Goal: Task Accomplishment & Management: Manage account settings

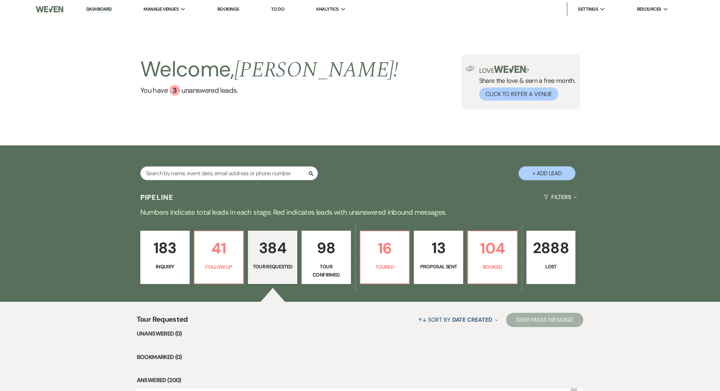
select select "2"
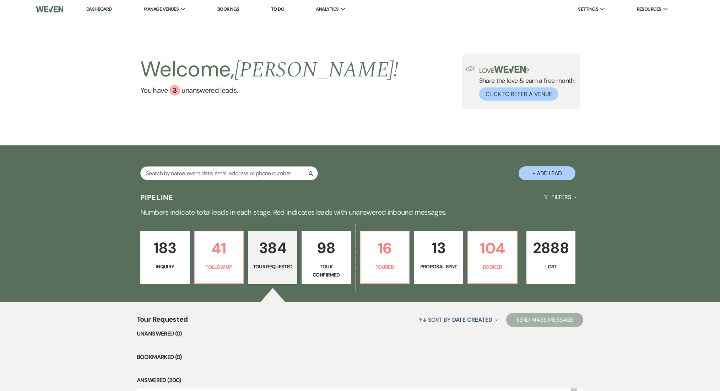
select select "2"
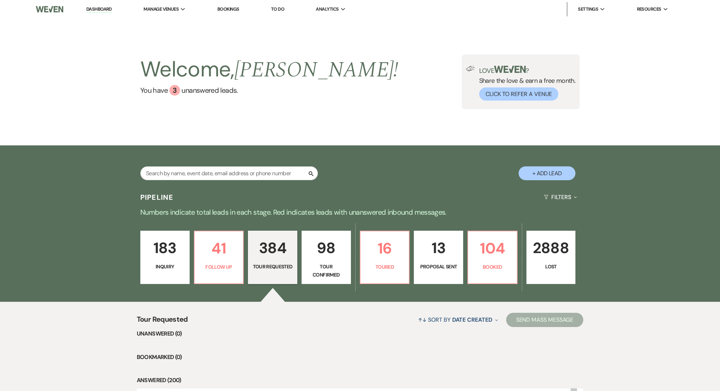
select select "2"
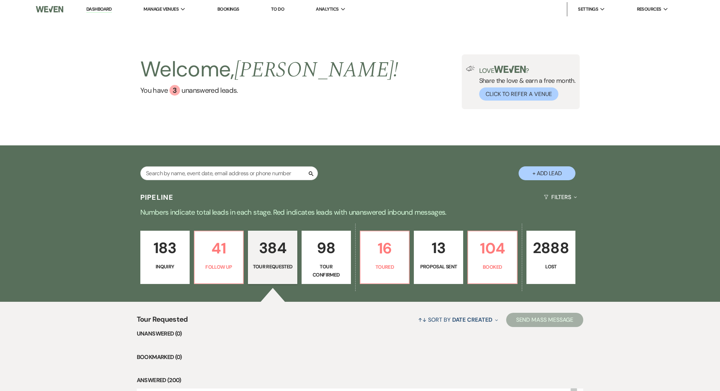
select select "2"
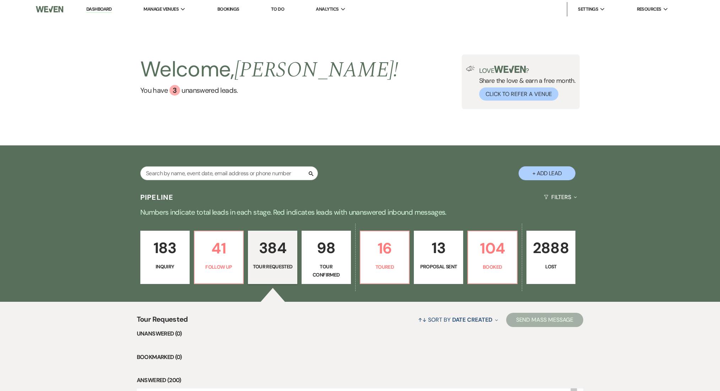
select select "2"
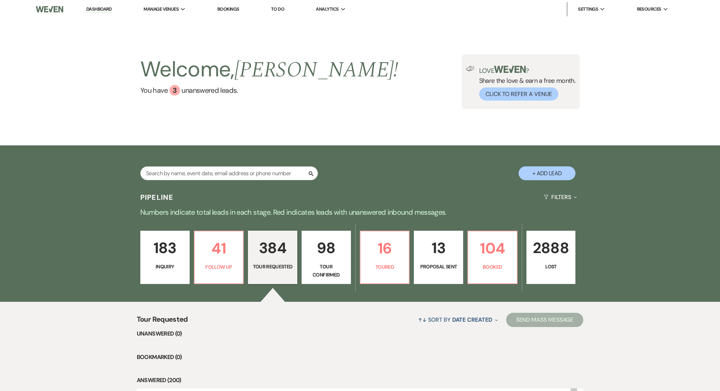
select select "2"
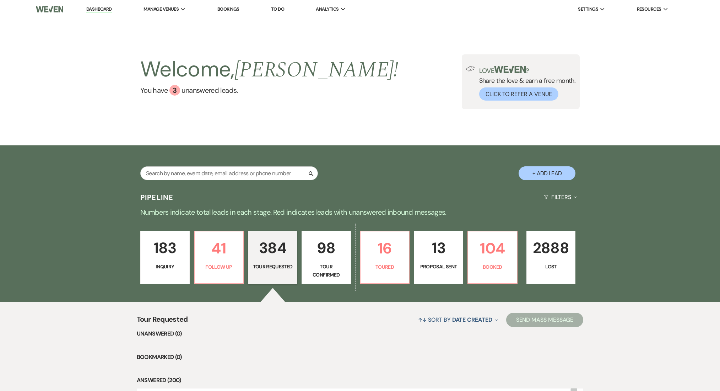
select select "2"
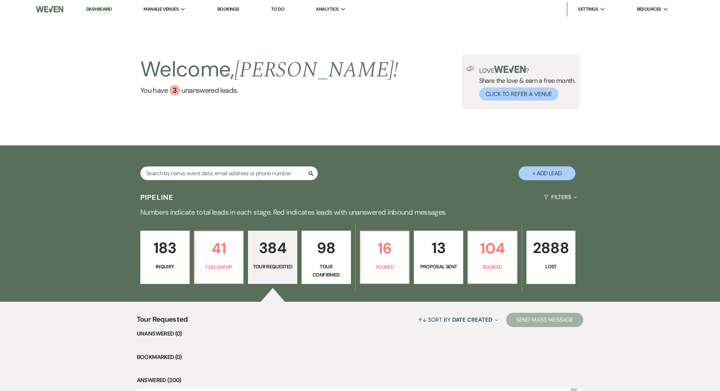
select select "2"
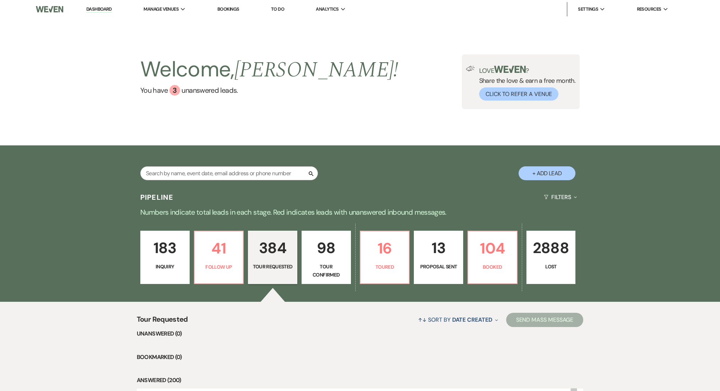
select select "2"
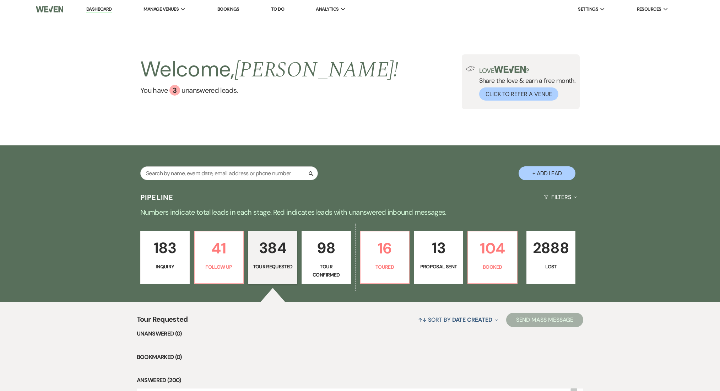
select select "2"
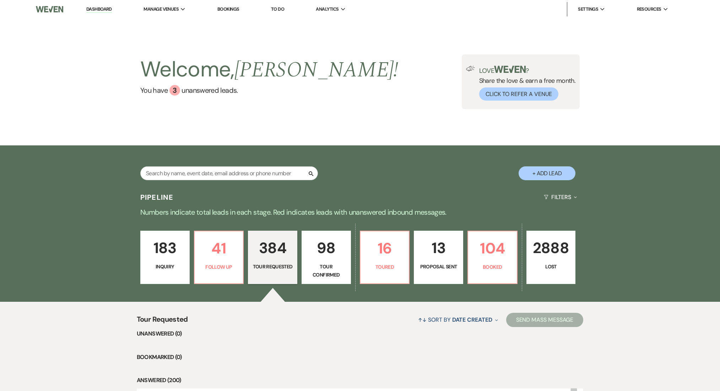
select select "2"
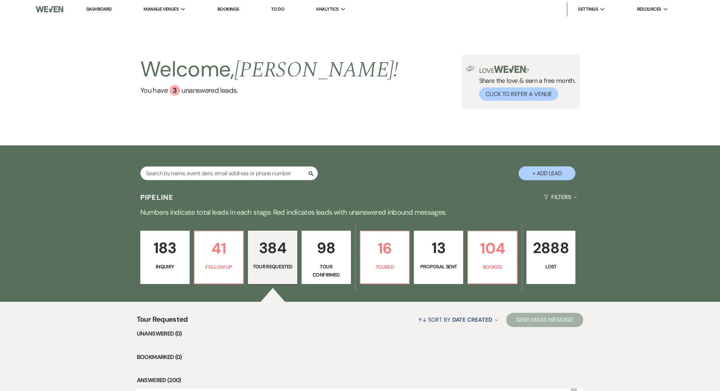
select select "2"
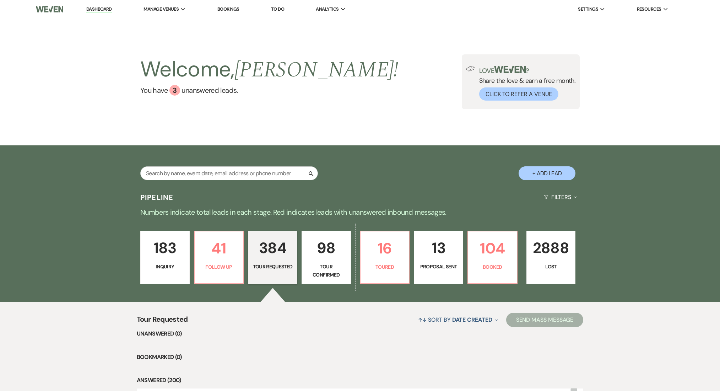
select select "2"
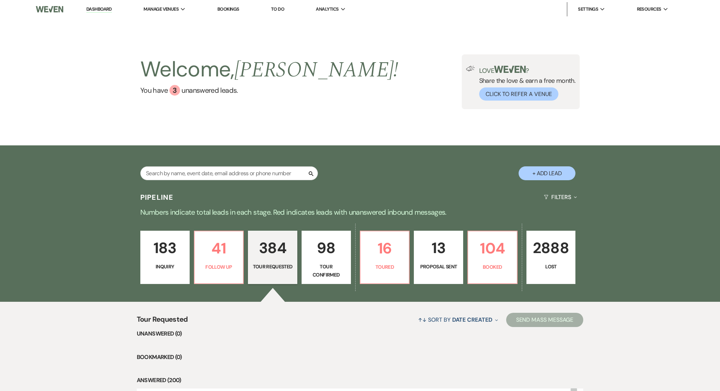
select select "2"
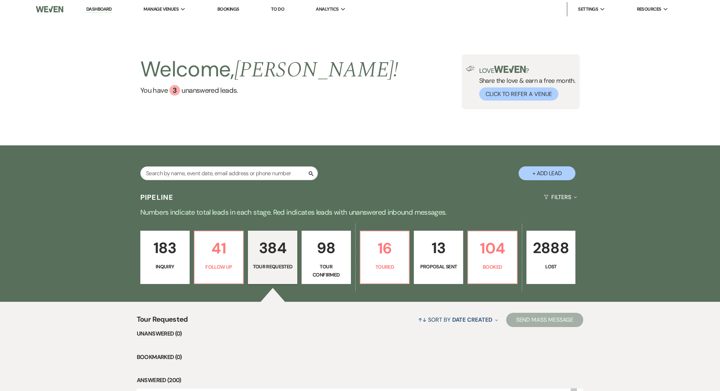
select select "2"
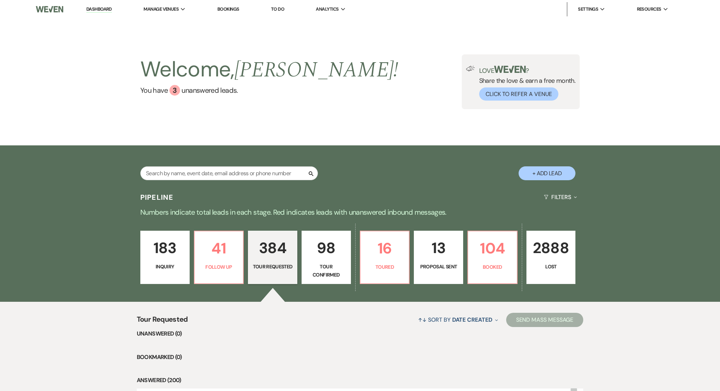
select select "2"
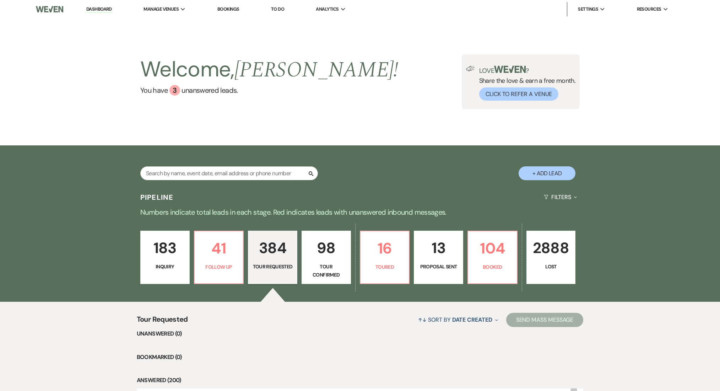
select select "2"
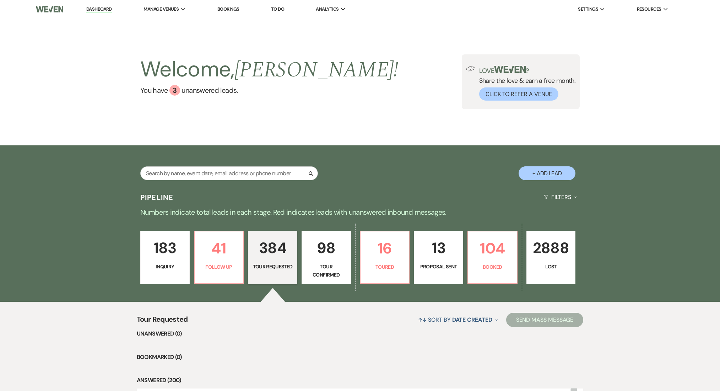
select select "2"
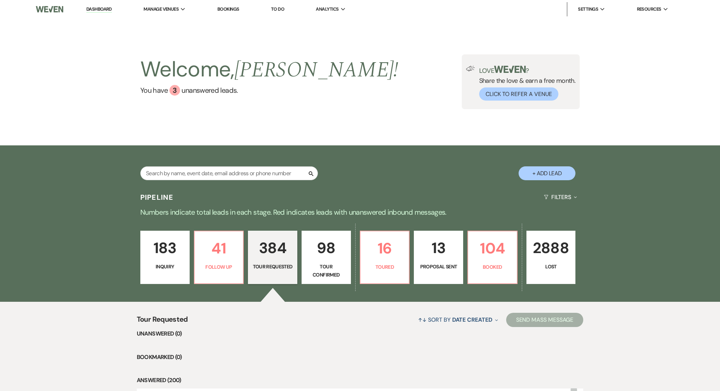
select select "2"
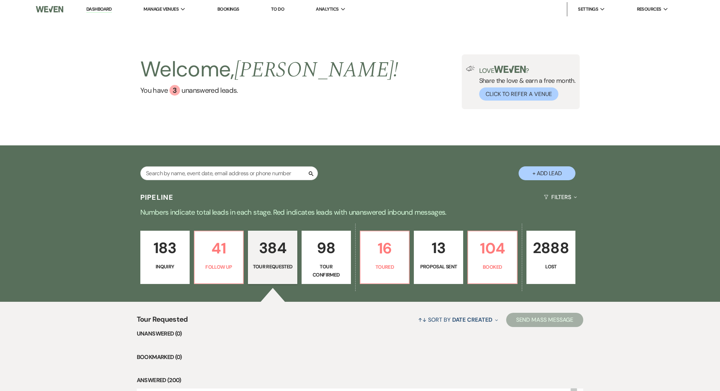
select select "2"
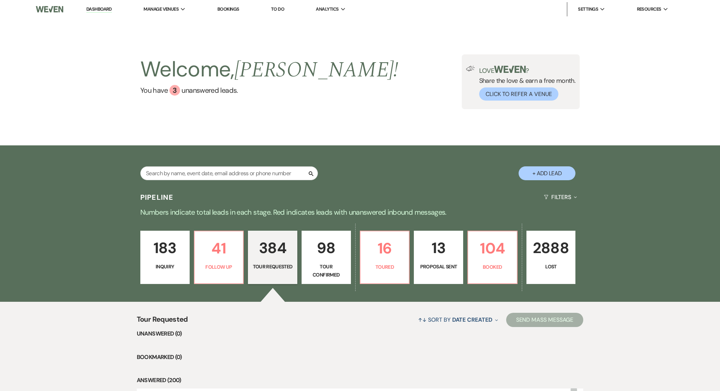
select select "2"
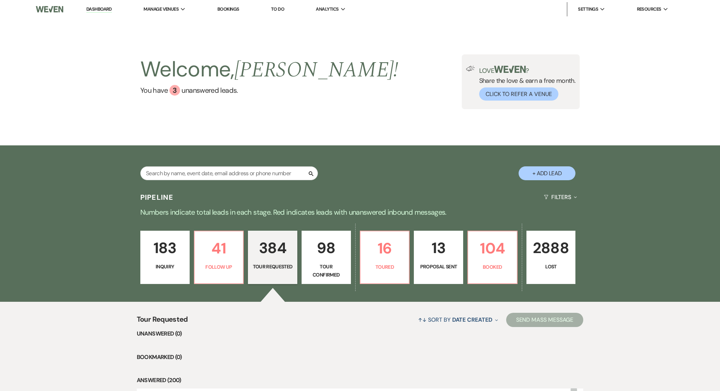
select select "2"
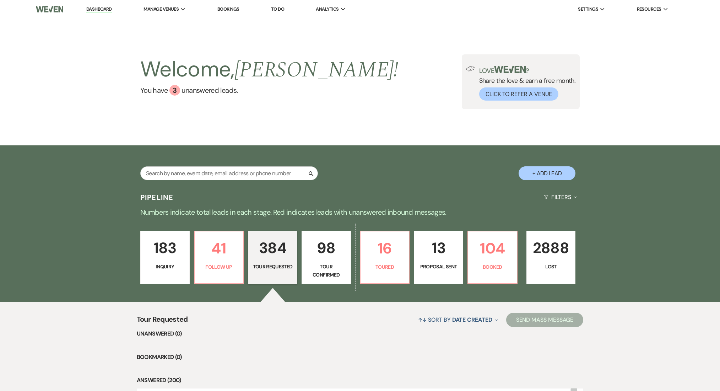
select select "2"
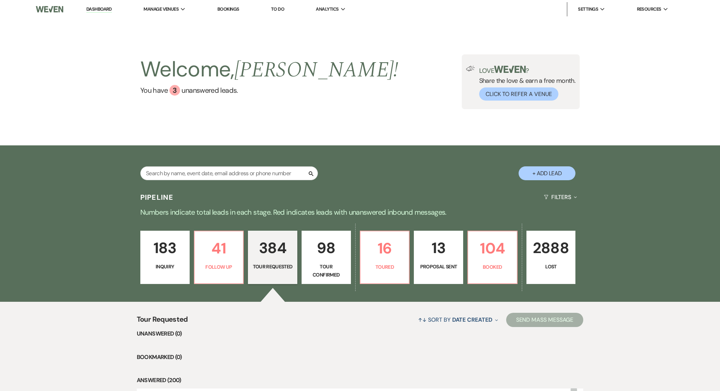
select select "2"
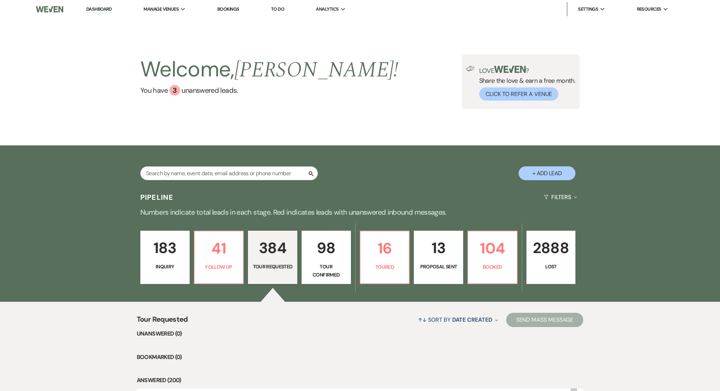
select select "2"
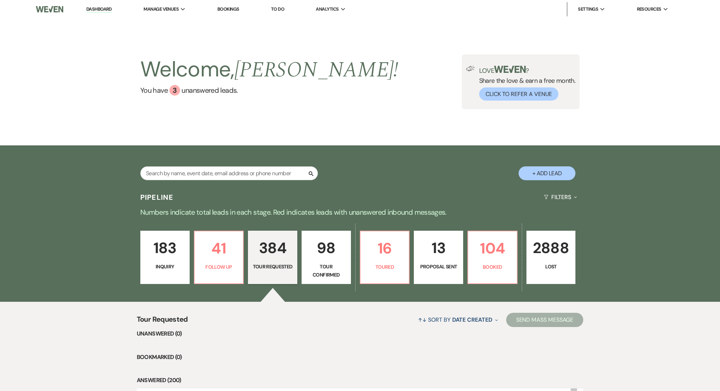
select select "2"
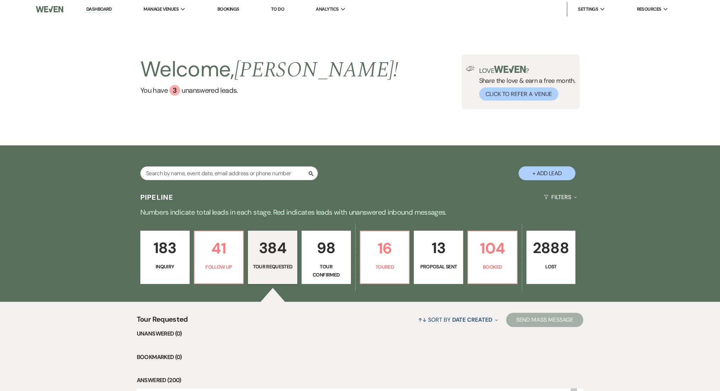
select select "2"
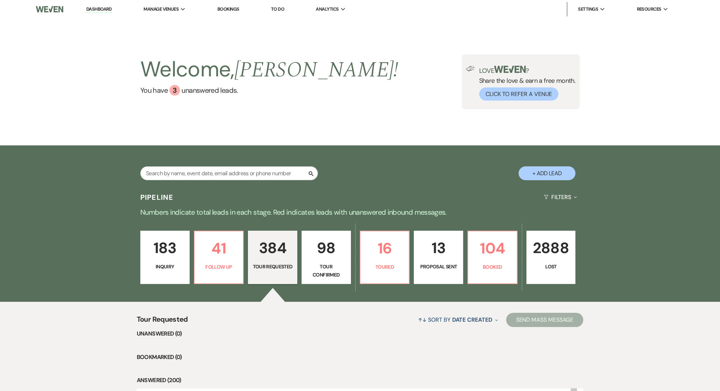
select select "2"
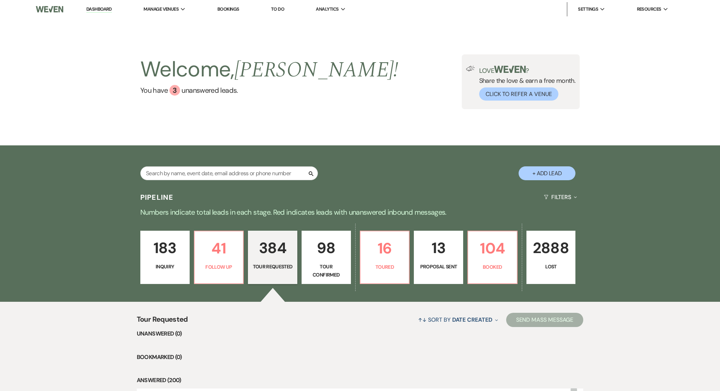
select select "2"
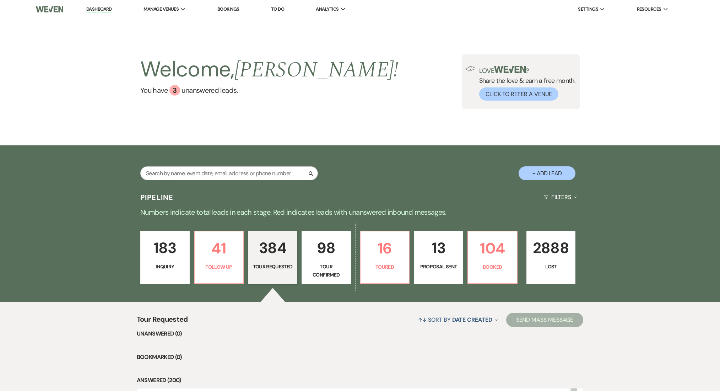
select select "2"
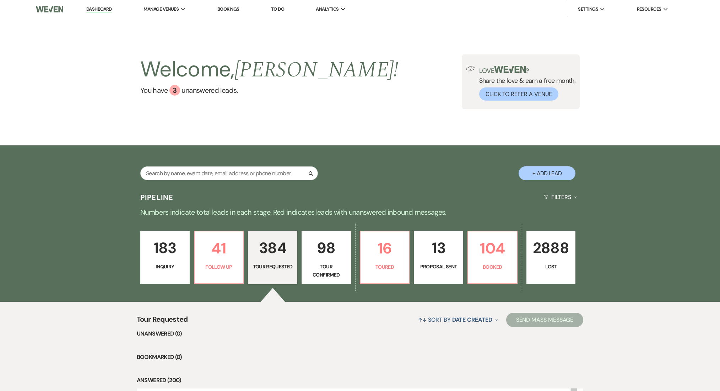
select select "2"
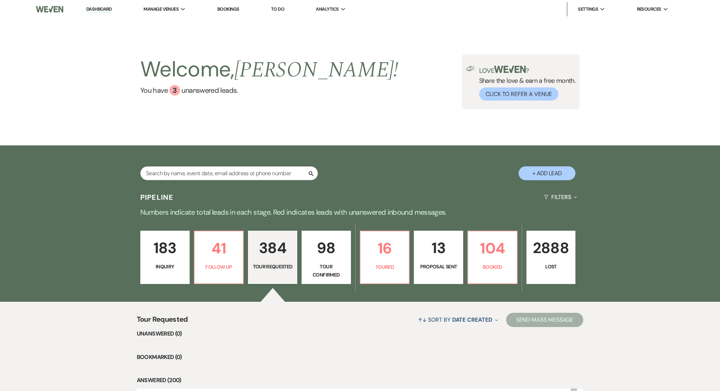
select select "2"
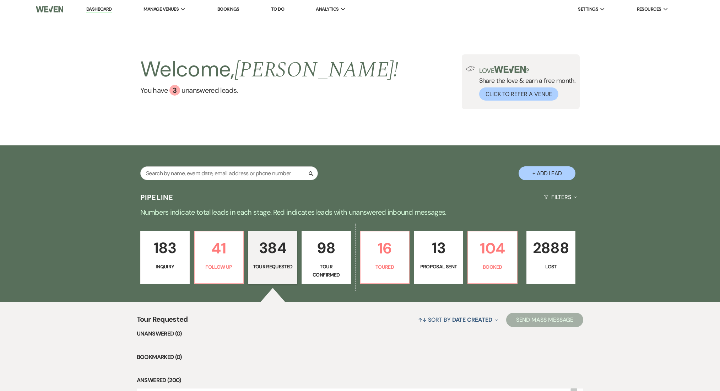
select select "2"
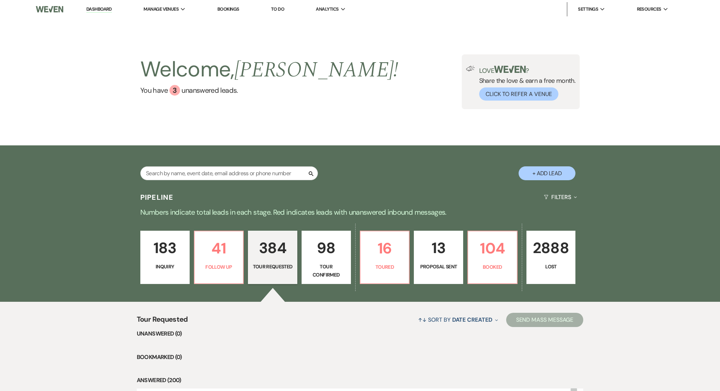
select select "2"
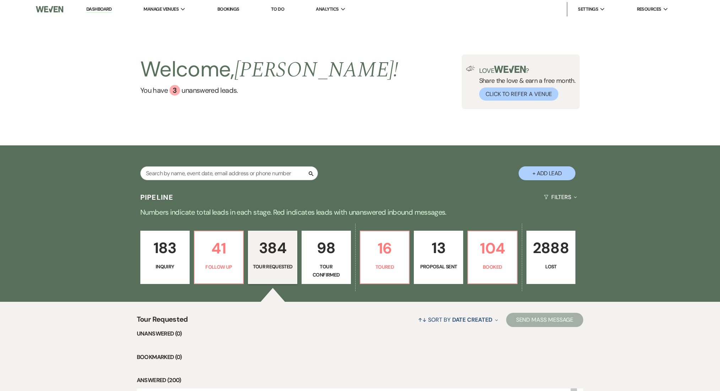
select select "2"
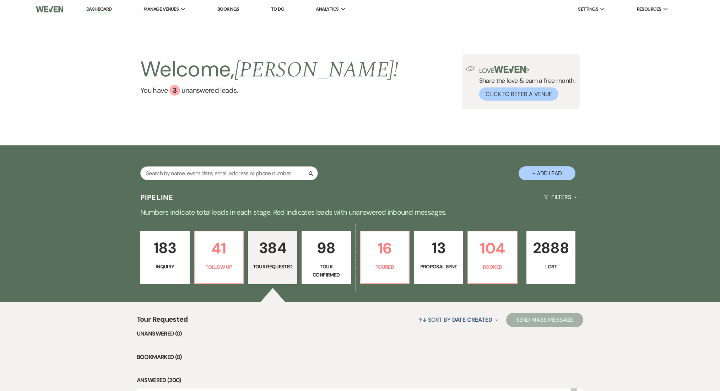
select select "2"
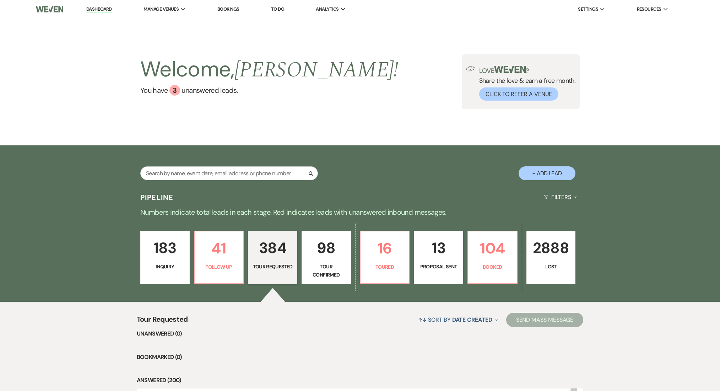
select select "2"
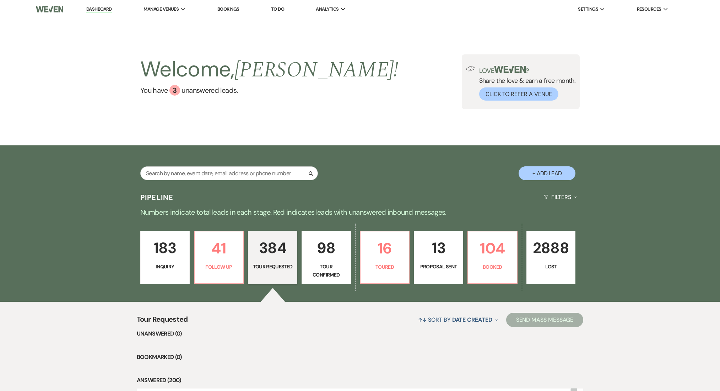
select select "2"
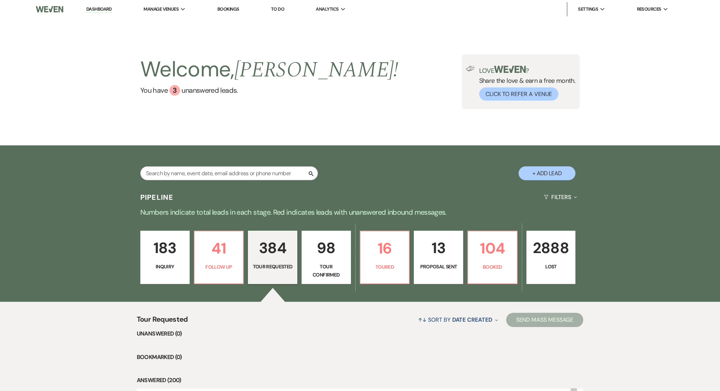
select select "2"
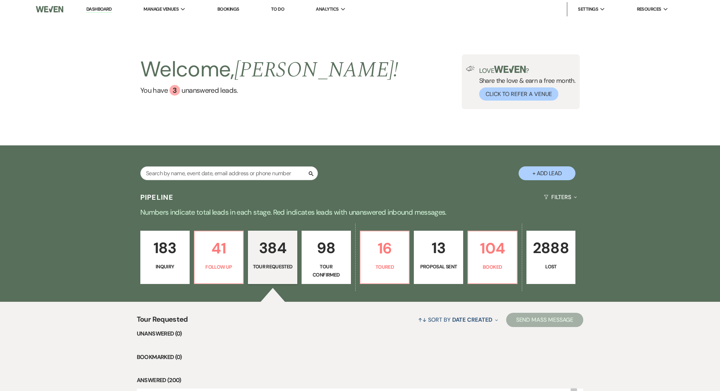
select select "2"
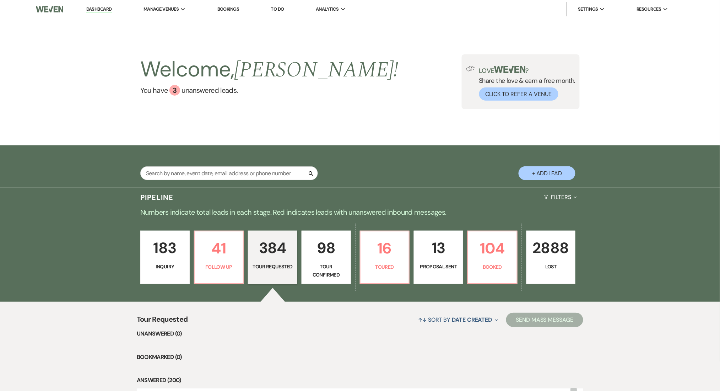
drag, startPoint x: 106, startPoint y: 2, endPoint x: 98, endPoint y: 5, distance: 8.1
click at [105, 2] on li "Dashboard" at bounding box center [99, 9] width 33 height 14
click at [97, 7] on link "Dashboard" at bounding box center [99, 9] width 26 height 7
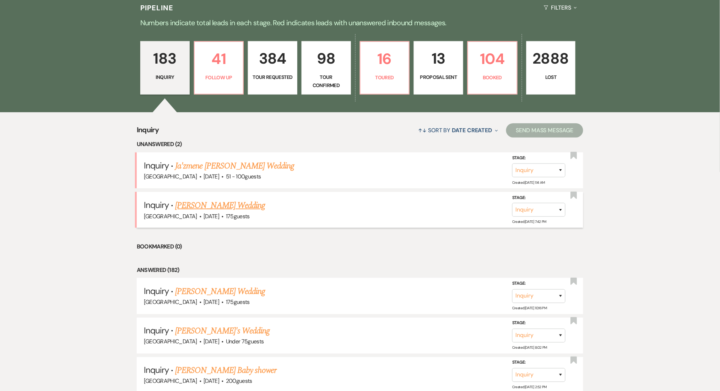
click at [192, 204] on link "Victoria Offor's Wedding" at bounding box center [220, 205] width 90 height 13
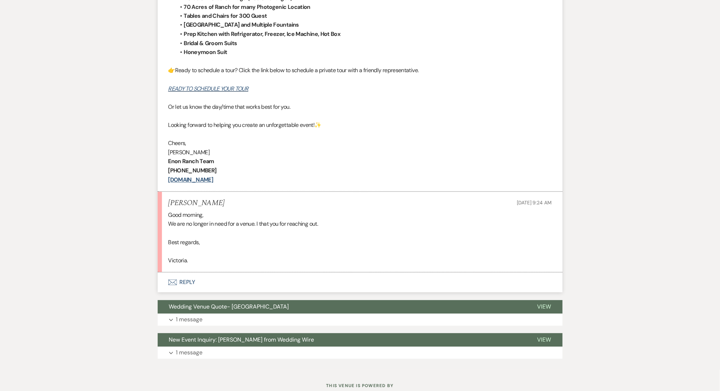
scroll to position [474, 0]
click at [316, 235] on div "Good morning, We are no longer in need for a venue. I that you for reaching out…" at bounding box center [360, 237] width 384 height 55
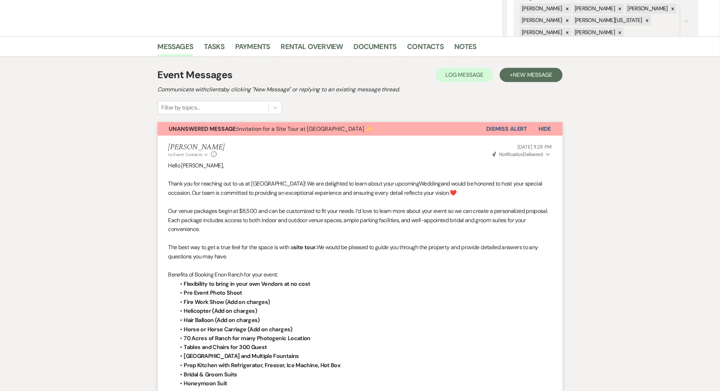
scroll to position [0, 0]
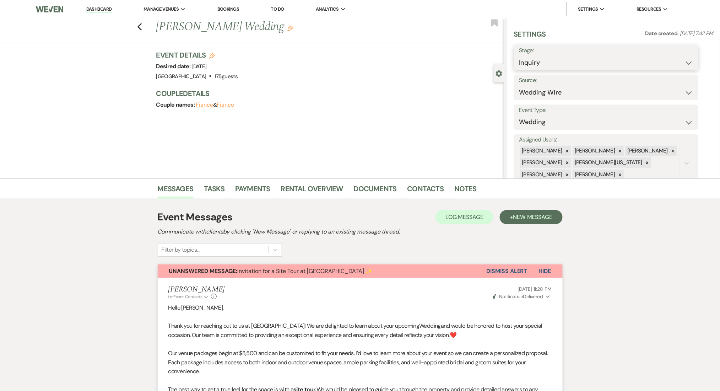
drag, startPoint x: 537, startPoint y: 64, endPoint x: 537, endPoint y: 68, distance: 3.9
click at [537, 64] on select "Inquiry Follow Up Tour Requested Tour Confirmed Toured Proposal Sent Booked Lost" at bounding box center [607, 63] width 174 height 14
click at [520, 56] on select "Inquiry Follow Up Tour Requested Tour Confirmed Toured Proposal Sent Booked Lost" at bounding box center [607, 63] width 174 height 14
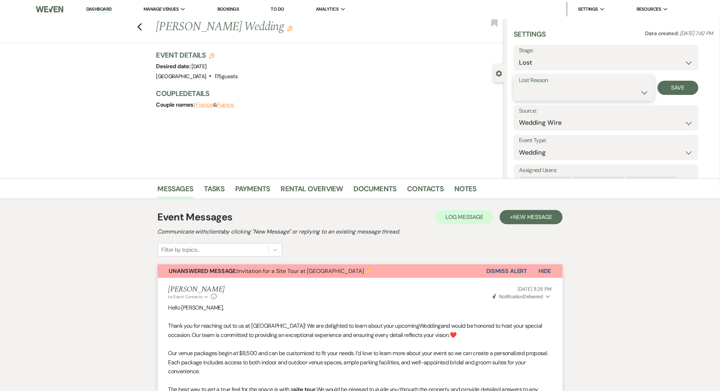
click at [545, 87] on select "Booked Elsewhere Budget Date Unavailable No Response Not a Good Match Capacity …" at bounding box center [585, 93] width 130 height 14
click at [520, 86] on select "Booked Elsewhere Budget Date Unavailable No Response Not a Good Match Capacity …" at bounding box center [585, 93] width 130 height 14
click at [595, 95] on select "Booked Elsewhere Budget Date Unavailable No Response Not a Good Match Capacity …" at bounding box center [585, 93] width 130 height 14
click at [520, 86] on select "Booked Elsewhere Budget Date Unavailable No Response Not a Good Match Capacity …" at bounding box center [585, 93] width 130 height 14
click at [668, 89] on button "Save" at bounding box center [678, 88] width 41 height 14
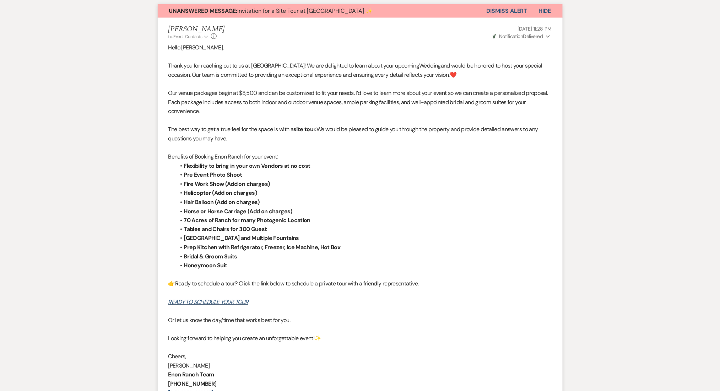
scroll to position [71, 0]
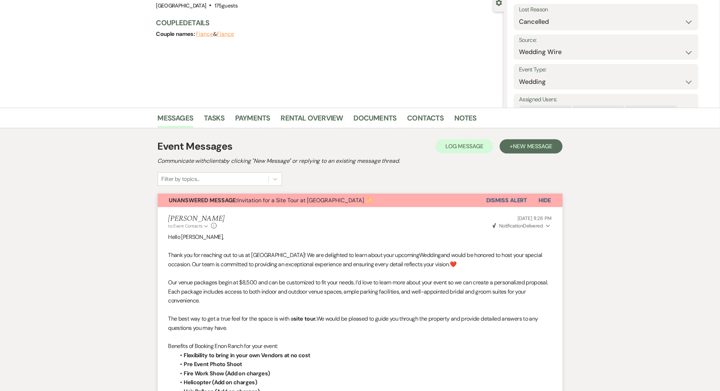
click at [419, 111] on li "Contacts" at bounding box center [431, 119] width 47 height 17
click at [419, 113] on link "Contacts" at bounding box center [426, 120] width 37 height 16
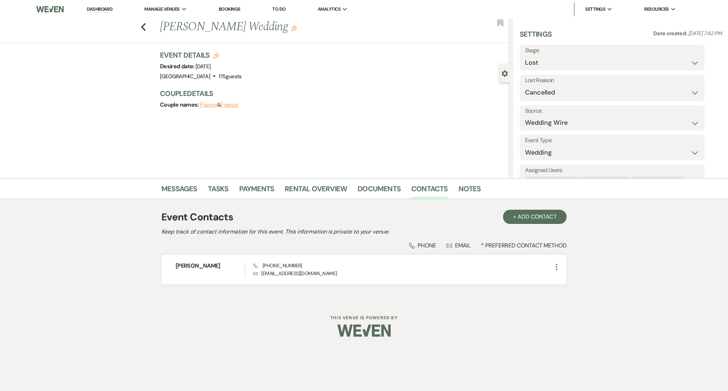
click at [21, 251] on div "Messages Tasks Payments Rental Overview Documents Contacts Notes Event Contacts…" at bounding box center [364, 239] width 728 height 123
click at [286, 264] on span "Phone (770) 864-2460" at bounding box center [277, 265] width 49 height 6
click at [282, 273] on p "Envelope v.offer@yahoo.com" at bounding box center [402, 273] width 299 height 8
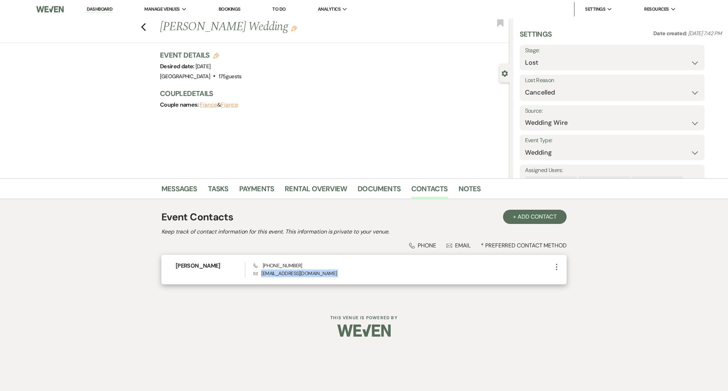
click at [282, 273] on p "Envelope v.offer@yahoo.com" at bounding box center [402, 273] width 299 height 8
copy div "v.offer@yahoo.com More"
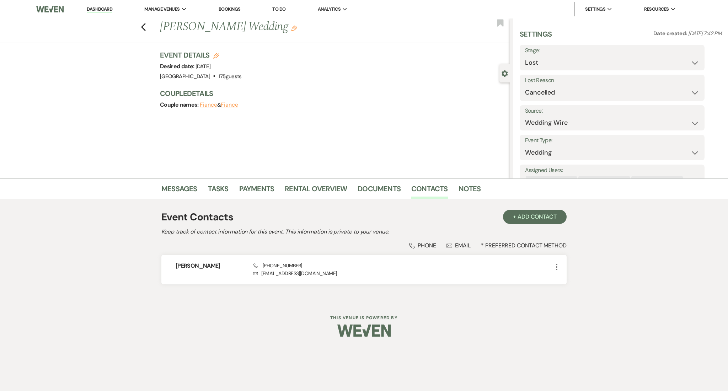
click at [290, 126] on div "Previous Victoria Offor's Wedding Edit Bookmark Gear Settings Settings Date cre…" at bounding box center [255, 98] width 510 height 160
click at [178, 191] on link "Messages" at bounding box center [179, 191] width 36 height 16
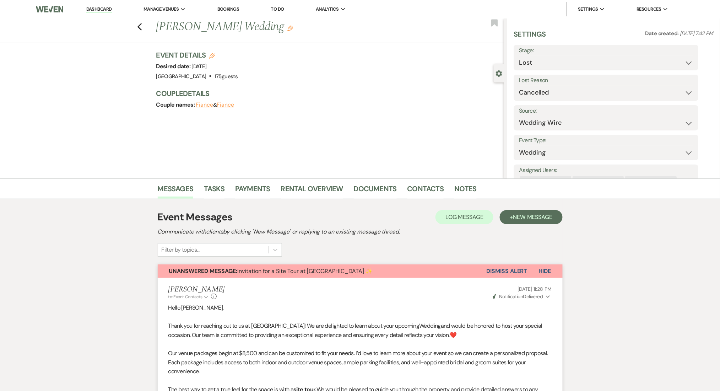
click at [102, 10] on link "Dashboard" at bounding box center [99, 9] width 26 height 7
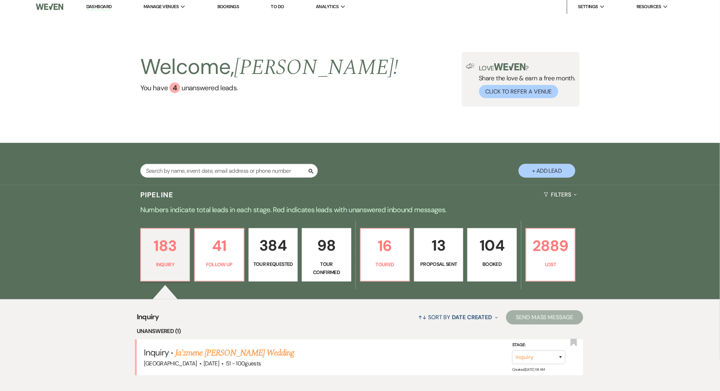
scroll to position [189, 0]
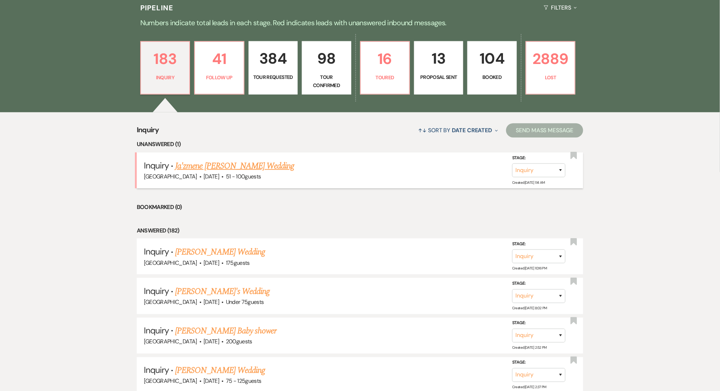
click at [215, 170] on link "Ja'zmene Gomez's Wedding" at bounding box center [234, 166] width 119 height 13
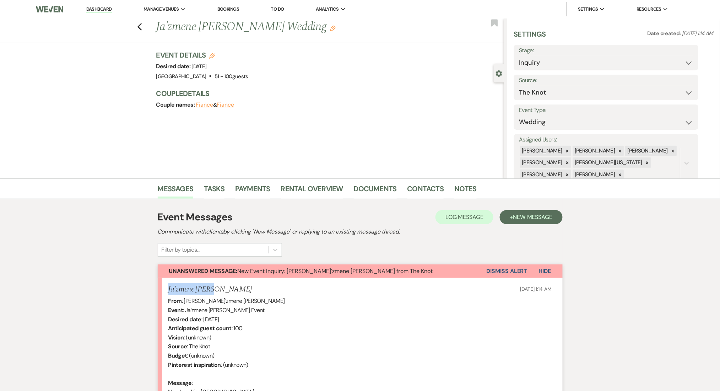
drag, startPoint x: 237, startPoint y: 286, endPoint x: 167, endPoint y: 288, distance: 69.7
copy h5 "Ja'zmene Gomez"
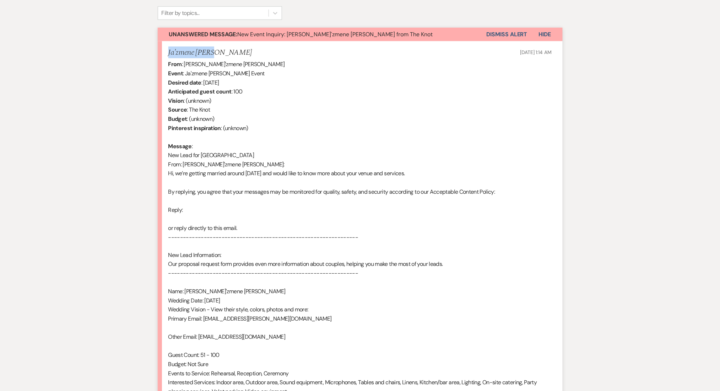
scroll to position [334, 0]
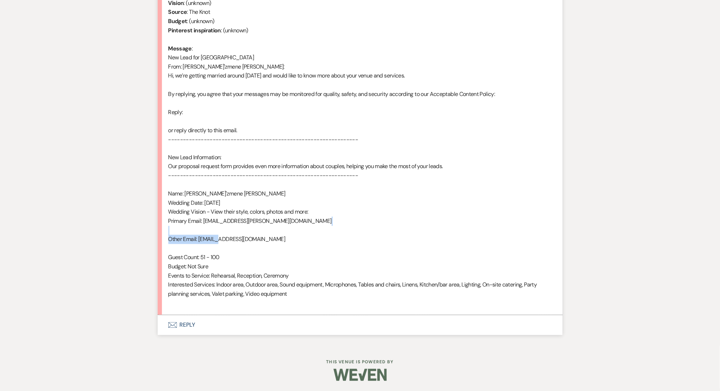
drag, startPoint x: 270, startPoint y: 234, endPoint x: 231, endPoint y: 235, distance: 39.1
click at [218, 237] on div "From : Ja'zmene Gomez Event : Ja'zmene Gomez's Event Desired date : July 25th 2…" at bounding box center [360, 135] width 384 height 346
click at [231, 235] on div "From : Ja'zmene Gomez Event : Ja'zmene Gomez's Event Desired date : July 25th 2…" at bounding box center [360, 135] width 384 height 346
drag, startPoint x: 259, startPoint y: 239, endPoint x: 199, endPoint y: 239, distance: 59.7
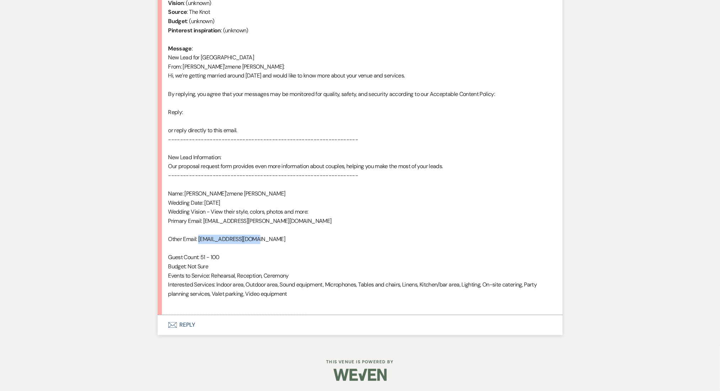
click at [199, 239] on div "From : Ja'zmene Gomez Event : Ja'zmene Gomez's Event Desired date : July 25th 2…" at bounding box center [360, 135] width 384 height 346
copy div "jazjack27@icloud.com"
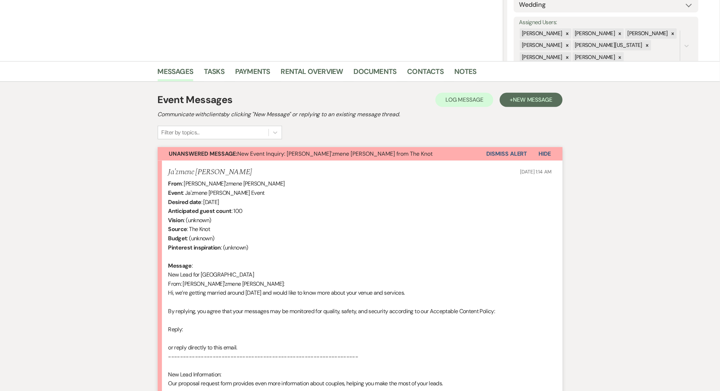
scroll to position [3, 0]
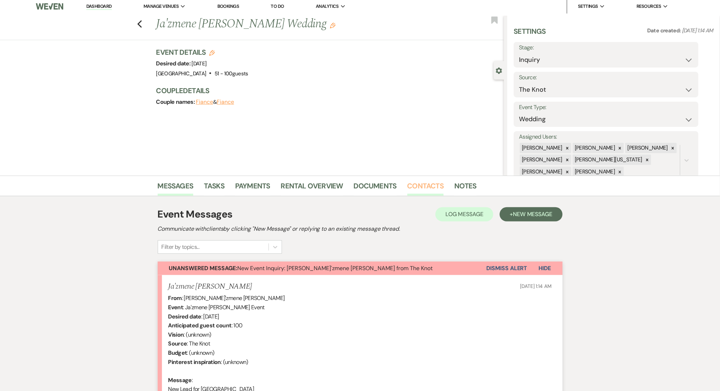
click at [410, 185] on link "Contacts" at bounding box center [426, 188] width 37 height 16
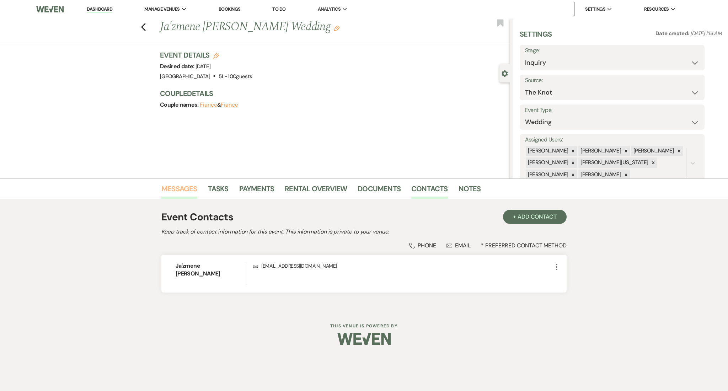
click at [174, 191] on link "Messages" at bounding box center [179, 191] width 36 height 16
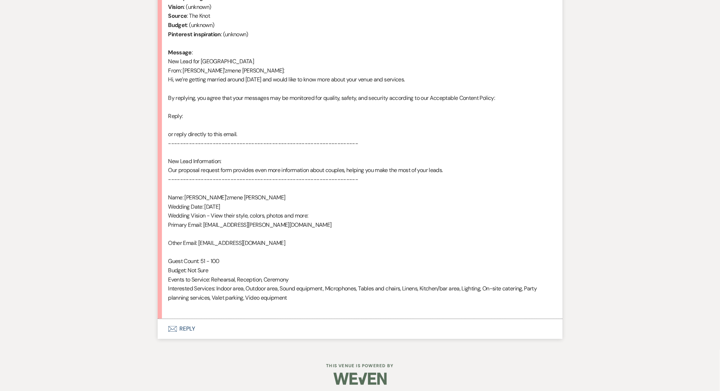
scroll to position [334, 0]
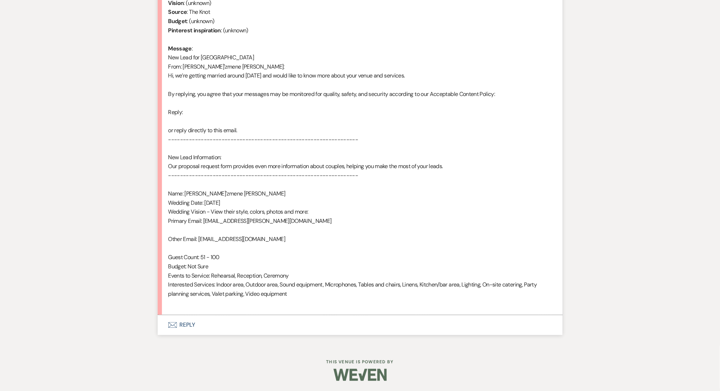
click at [195, 324] on button "Envelope Reply" at bounding box center [360, 325] width 405 height 20
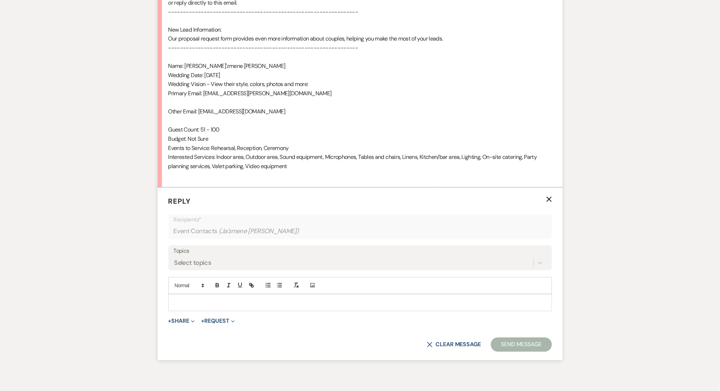
scroll to position [470, 0]
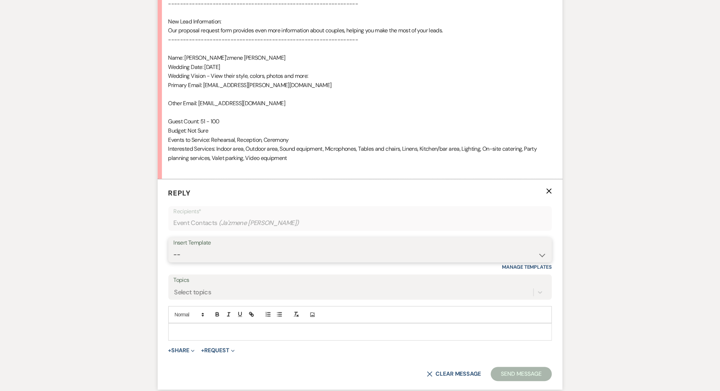
click at [209, 254] on select "-- Inquiry Follow Up Email #2 Contract Sending Template Payment Template Rental…" at bounding box center [360, 255] width 373 height 14
click at [174, 248] on select "-- Inquiry Follow Up Email #2 Contract Sending Template Payment Template Rental…" at bounding box center [360, 255] width 373 height 14
click at [118, 242] on div "Messages Tasks Payments Rental Overview Documents Contacts Notes Event Messages…" at bounding box center [360, 58] width 720 height 701
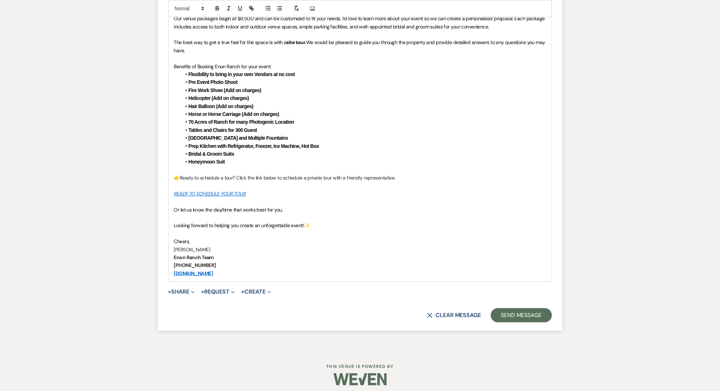
scroll to position [828, 0]
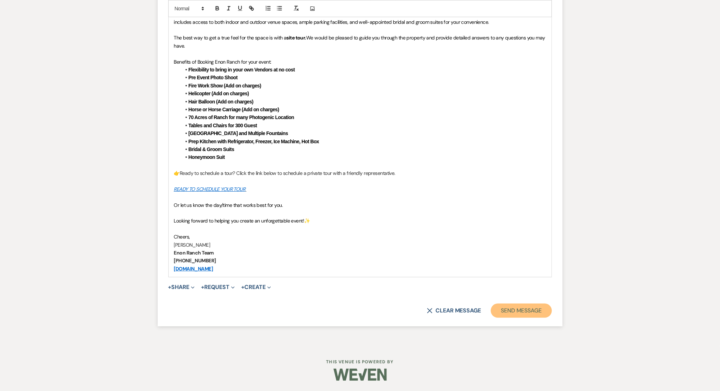
click at [525, 317] on button "Send Message" at bounding box center [521, 311] width 61 height 14
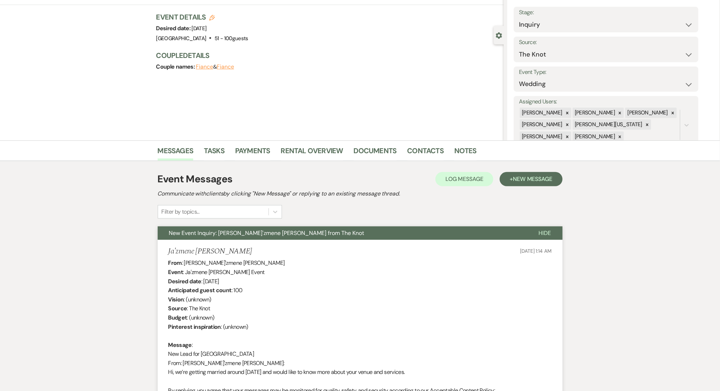
scroll to position [0, 0]
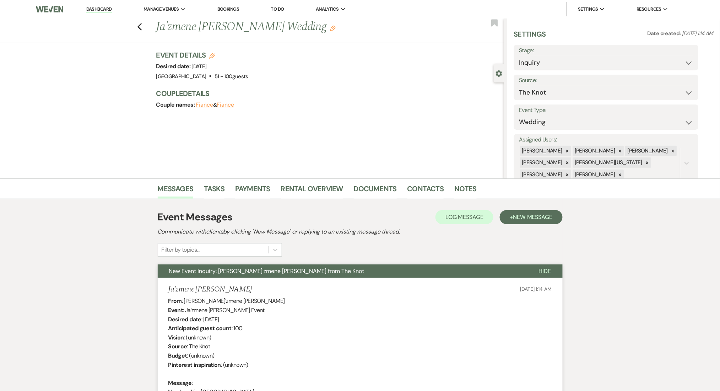
click at [105, 9] on link "Dashboard" at bounding box center [99, 9] width 26 height 7
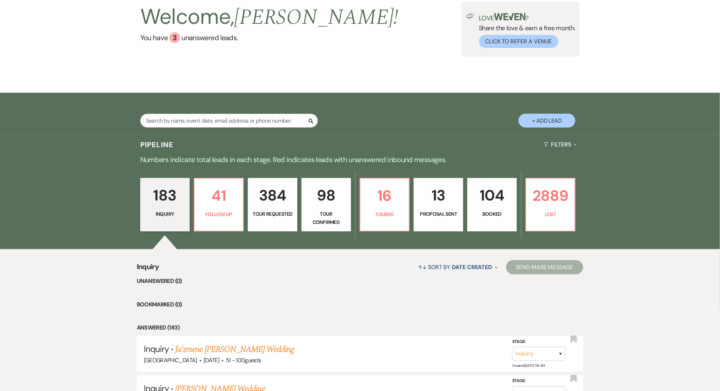
scroll to position [142, 0]
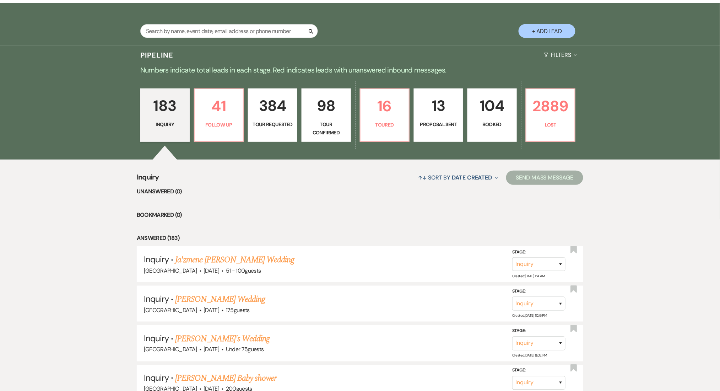
click at [266, 123] on p "Tour Requested" at bounding box center [273, 124] width 40 height 8
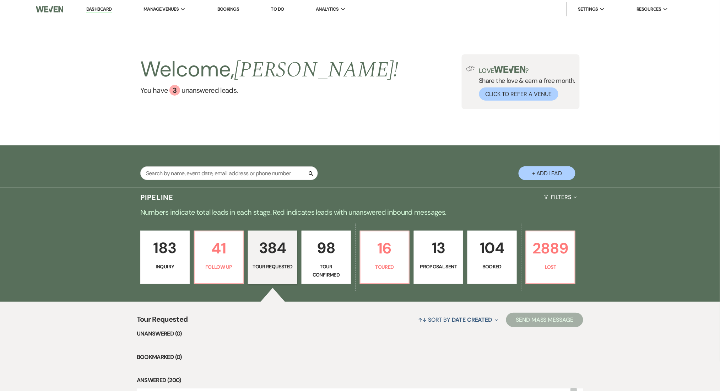
drag, startPoint x: 99, startPoint y: 12, endPoint x: 48, endPoint y: 162, distance: 158.5
click at [99, 12] on link "Dashboard" at bounding box center [99, 9] width 26 height 7
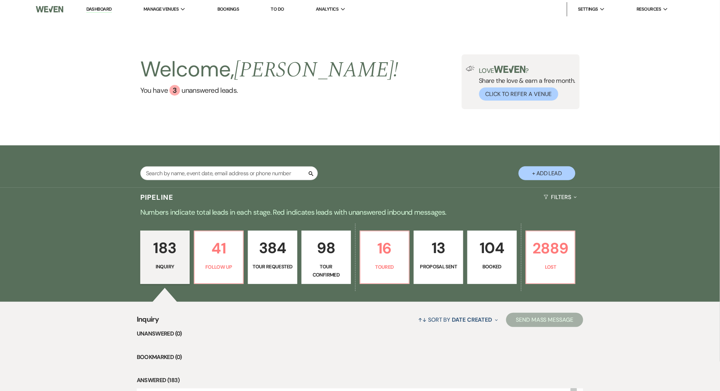
click at [254, 250] on p "384" at bounding box center [273, 248] width 40 height 24
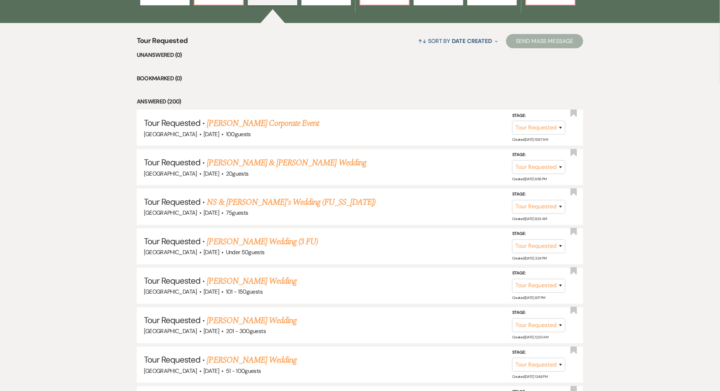
scroll to position [284, 0]
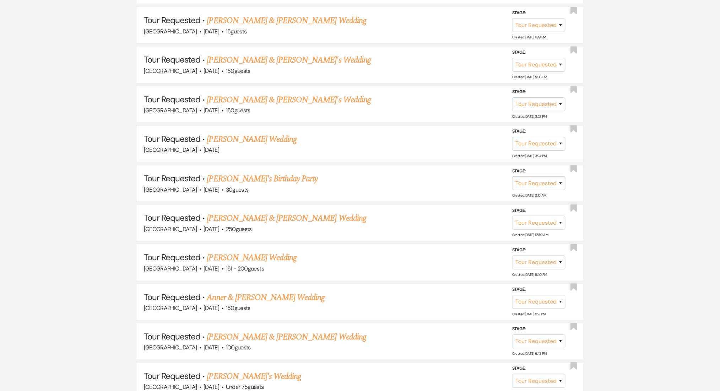
scroll to position [7899, 0]
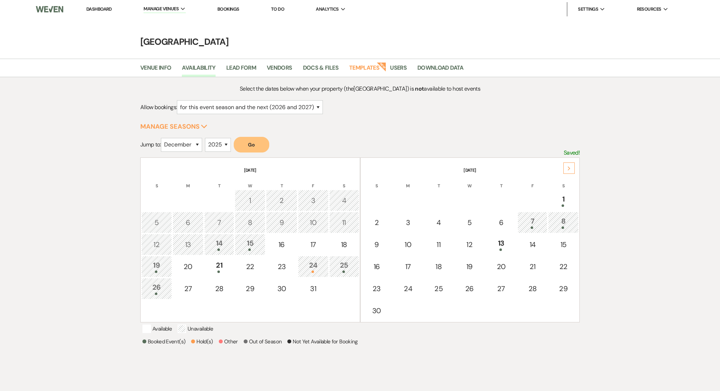
select select "12"
select select "2025"
